Goal: Use online tool/utility: Utilize a website feature to perform a specific function

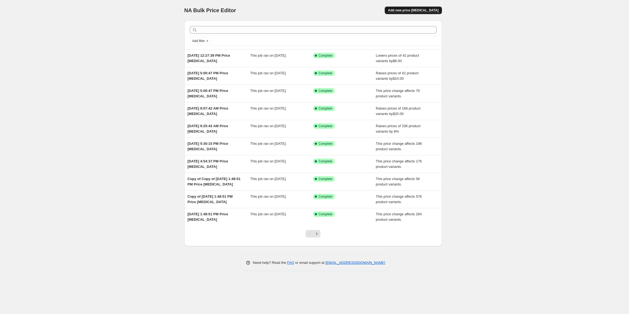
click at [418, 12] on span "Add new price [MEDICAL_DATA]" at bounding box center [413, 10] width 50 height 4
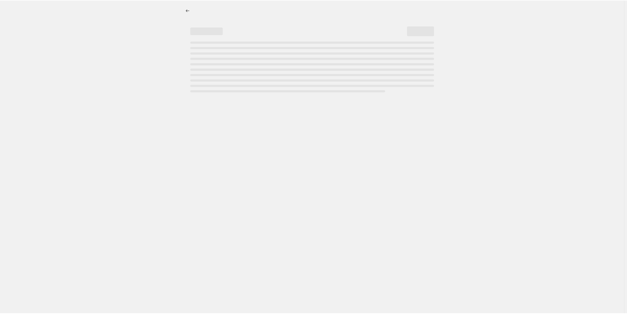
select select "percentage"
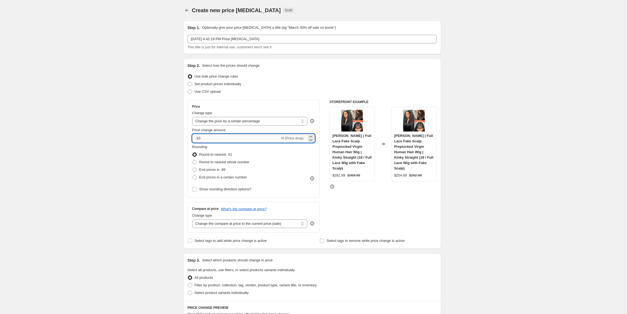
click at [203, 139] on input "-10" at bounding box center [236, 138] width 88 height 9
drag, startPoint x: 206, startPoint y: 138, endPoint x: 187, endPoint y: 138, distance: 19.3
click at [187, 138] on div "Step 2. Select how the prices should change Use bulk price change rules Set pro…" at bounding box center [312, 154] width 258 height 190
type input "8"
click at [196, 172] on span at bounding box center [194, 170] width 4 height 4
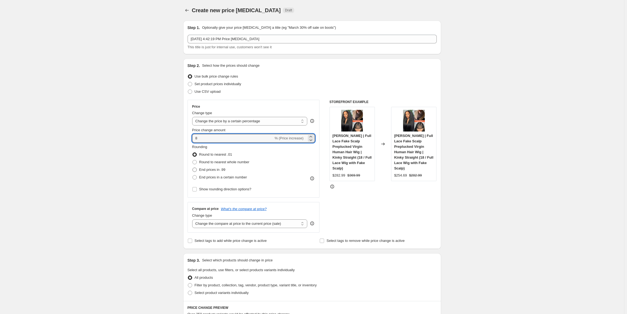
click at [193, 168] on input "End prices in .99" at bounding box center [192, 168] width 0 height 0
radio input "true"
click at [283, 227] on select "Change the compare at price to the current price (sale) Change the compare at p…" at bounding box center [249, 223] width 115 height 9
select select "no_change"
click at [193, 219] on select "Change the compare at price to the current price (sale) Change the compare at p…" at bounding box center [249, 223] width 115 height 9
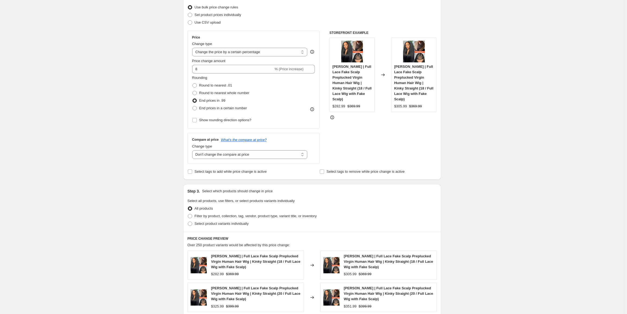
scroll to position [81, 0]
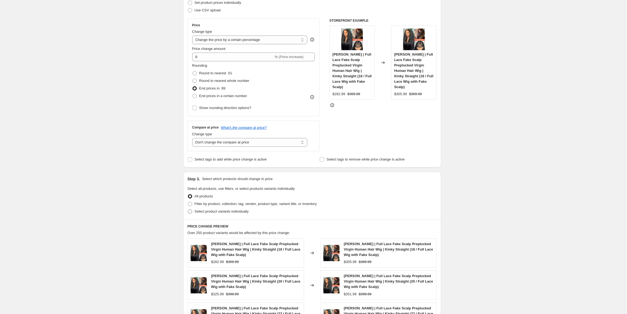
click at [190, 212] on span at bounding box center [190, 211] width 4 height 4
click at [188, 210] on input "Select product variants individually" at bounding box center [188, 209] width 0 height 0
radio input "true"
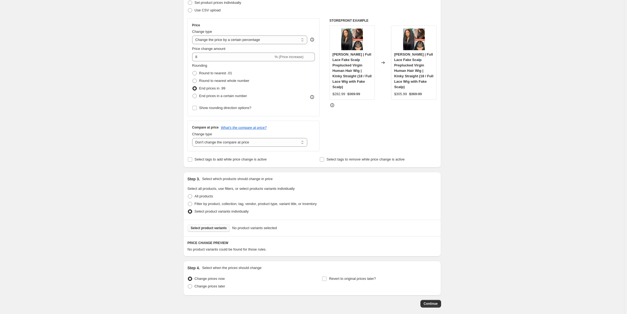
click at [216, 228] on span "Select product variants" at bounding box center [209, 228] width 36 height 4
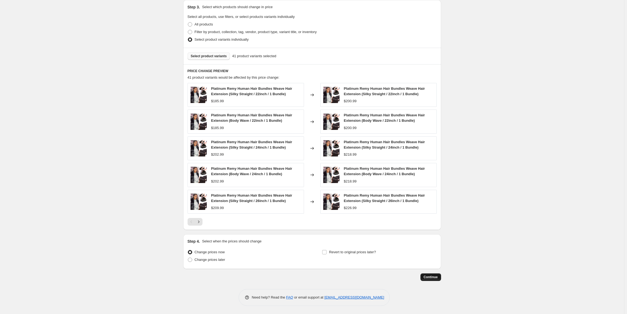
scroll to position [254, 0]
click at [435, 278] on span "Continue" at bounding box center [430, 277] width 14 height 4
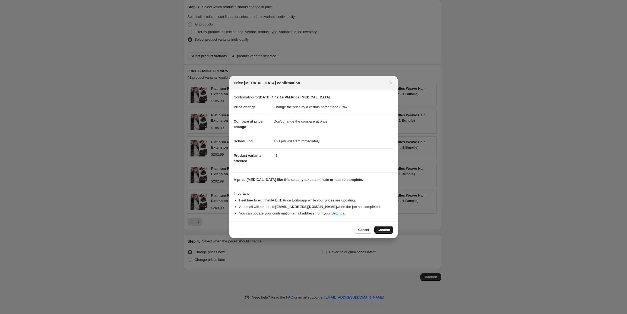
click at [387, 231] on span "Confirm" at bounding box center [383, 230] width 12 height 4
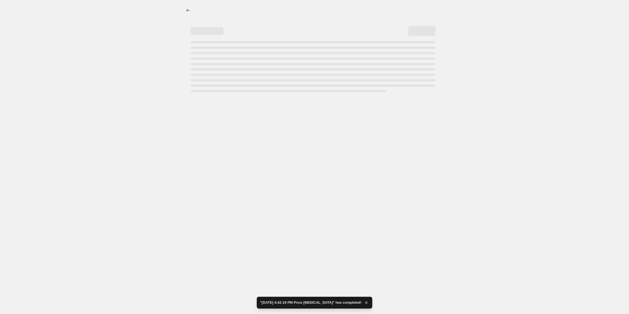
select select "percentage"
select select "no_change"
